Goal: Navigation & Orientation: Find specific page/section

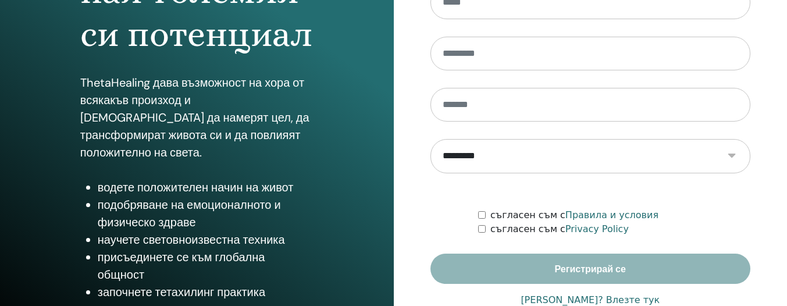
scroll to position [253, 0]
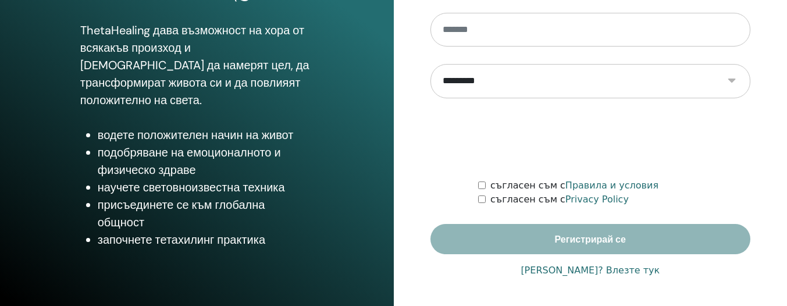
click at [587, 268] on link "Има акаунт? Влезте тук" at bounding box center [590, 271] width 139 height 14
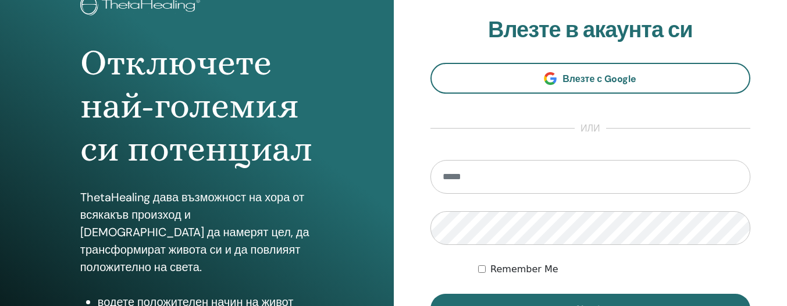
scroll to position [133, 0]
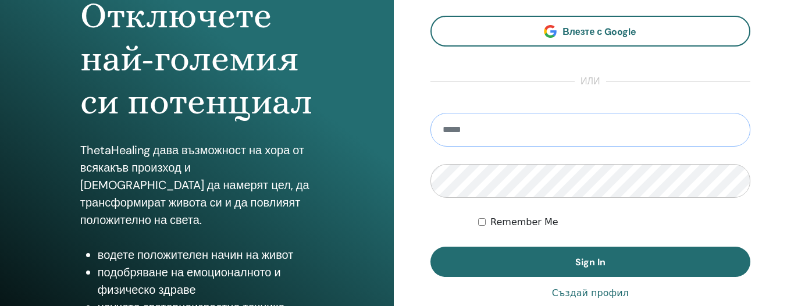
click at [520, 133] on input "email" at bounding box center [591, 130] width 321 height 34
type input "**********"
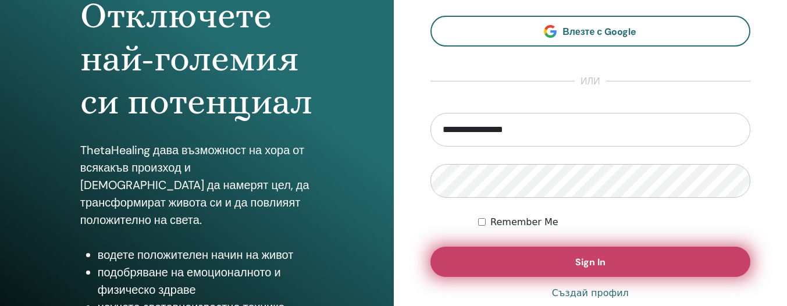
click at [527, 261] on button "Sign In" at bounding box center [591, 262] width 321 height 30
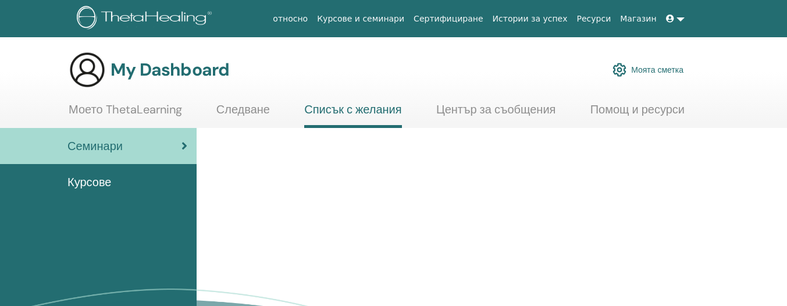
click at [90, 184] on span "Курсове" at bounding box center [90, 181] width 44 height 17
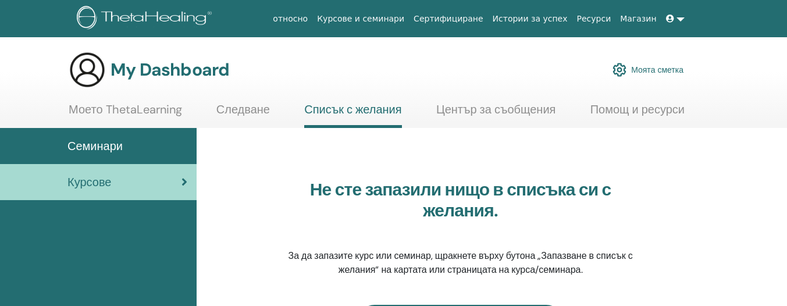
click at [682, 21] on link at bounding box center [676, 19] width 28 height 22
click at [682, 17] on link at bounding box center [676, 19] width 28 height 22
click at [670, 20] on icon at bounding box center [670, 19] width 8 height 8
click at [680, 22] on link at bounding box center [676, 19] width 28 height 22
click at [684, 20] on link at bounding box center [676, 19] width 28 height 22
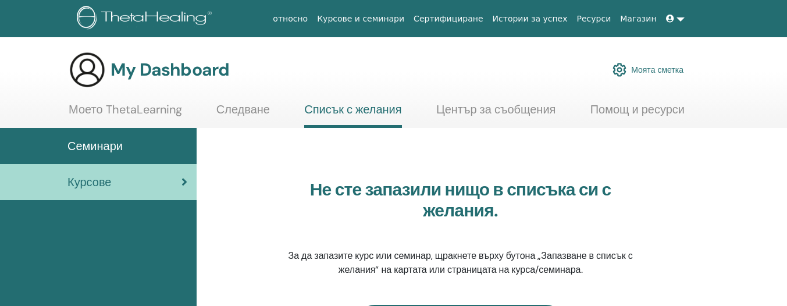
click at [684, 20] on link at bounding box center [676, 19] width 28 height 22
click at [674, 20] on icon at bounding box center [670, 19] width 8 height 8
click at [219, 111] on link "Следване" at bounding box center [244, 113] width 54 height 23
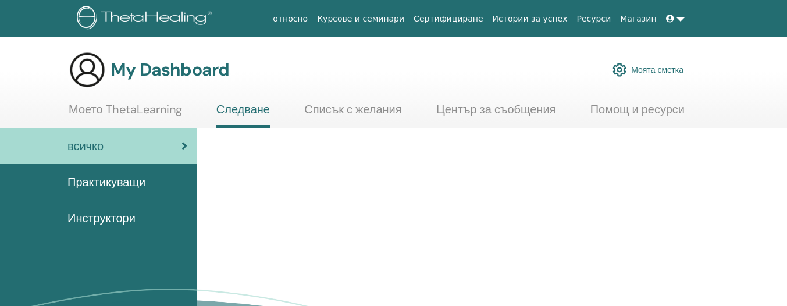
click at [104, 222] on span "Инструктори" at bounding box center [102, 218] width 68 height 17
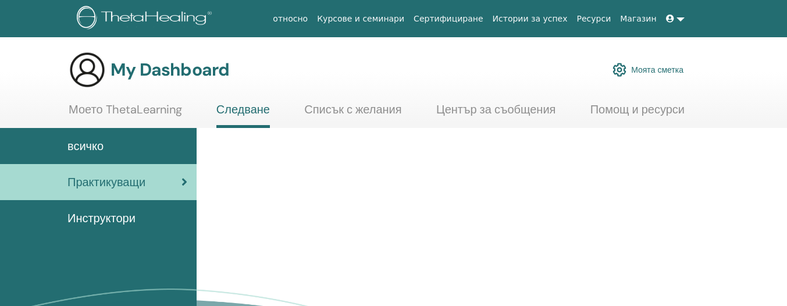
click at [680, 21] on link at bounding box center [676, 19] width 28 height 22
click at [682, 19] on link at bounding box center [676, 19] width 28 height 22
click at [670, 17] on icon at bounding box center [670, 19] width 8 height 8
